Goal: Task Accomplishment & Management: Manage account settings

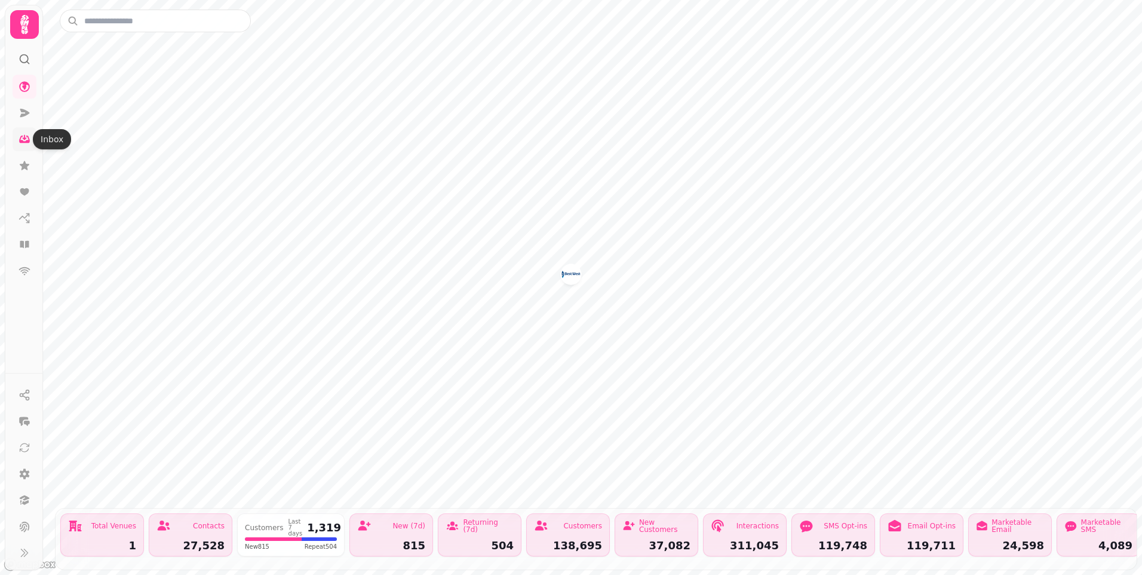
click at [24, 142] on icon at bounding box center [24, 140] width 11 height 8
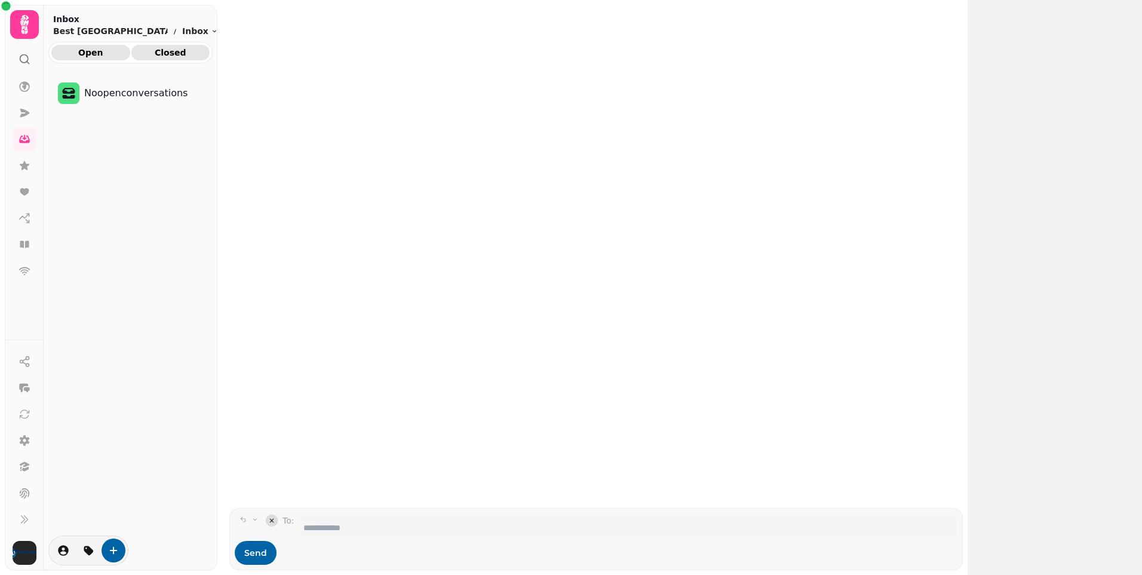
click at [187, 55] on span "Closed" at bounding box center [171, 52] width 60 height 8
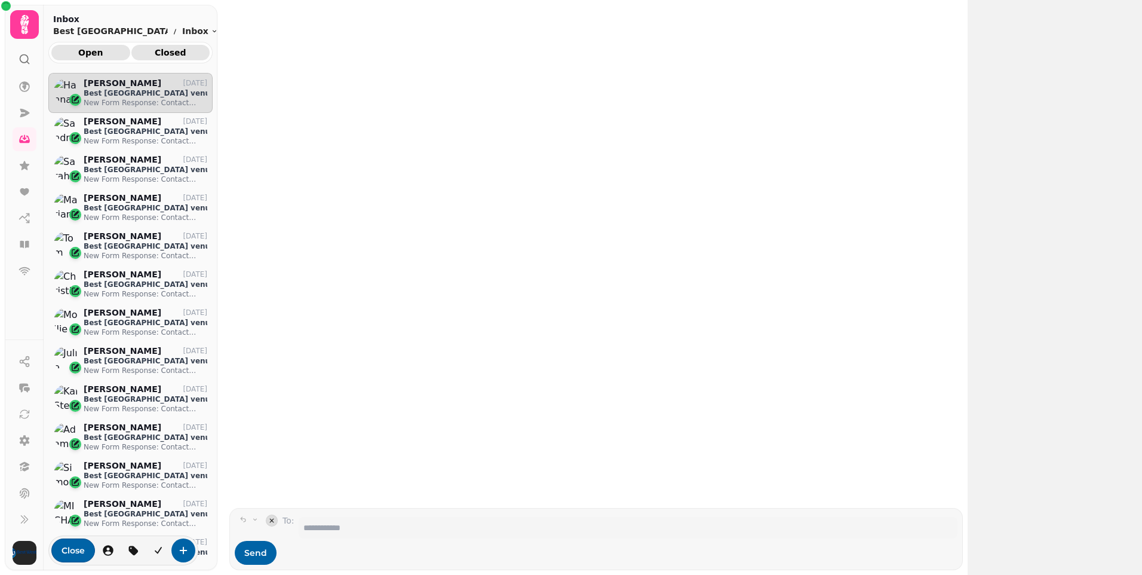
scroll to position [474, 155]
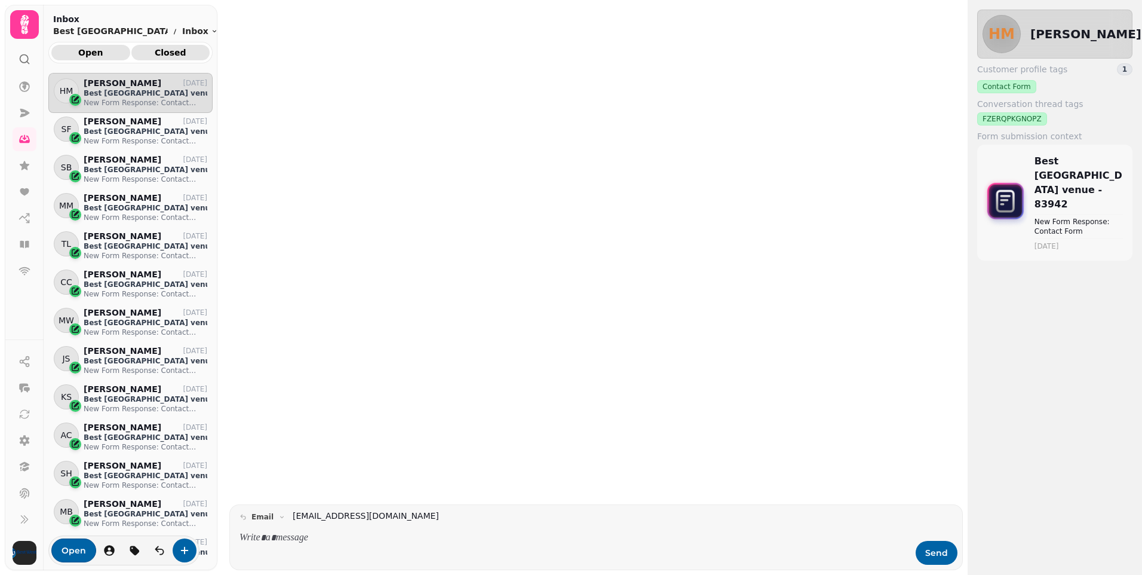
click at [111, 51] on span "Open" at bounding box center [91, 52] width 60 height 8
